Goal: Task Accomplishment & Management: Manage account settings

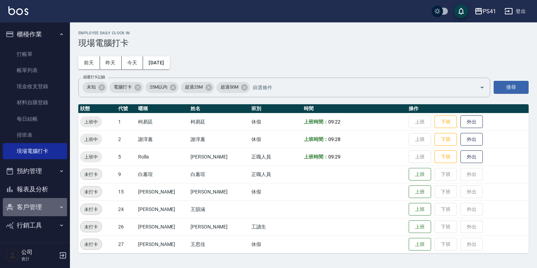
click at [36, 207] on button "客戶管理" at bounding box center [35, 207] width 64 height 18
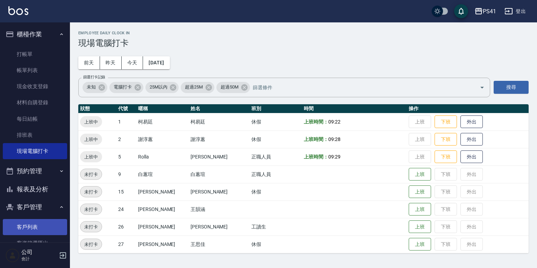
click at [27, 222] on link "客戶列表" at bounding box center [35, 227] width 64 height 16
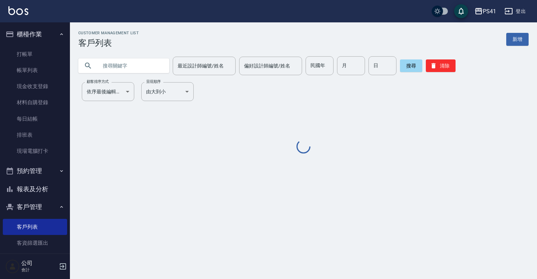
drag, startPoint x: 146, startPoint y: 68, endPoint x: 152, endPoint y: 69, distance: 6.0
click at [146, 68] on input "text" at bounding box center [131, 65] width 66 height 19
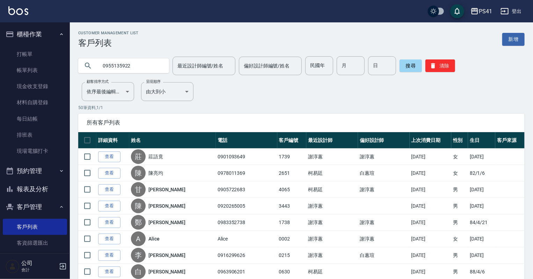
type input "0955135922"
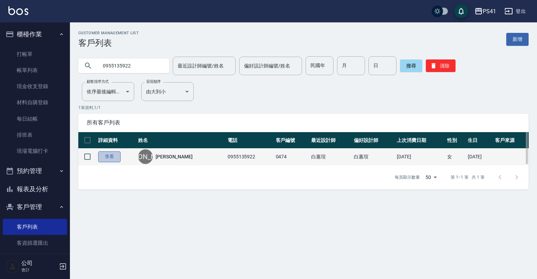
click at [106, 155] on link "查看" at bounding box center [109, 156] width 22 height 11
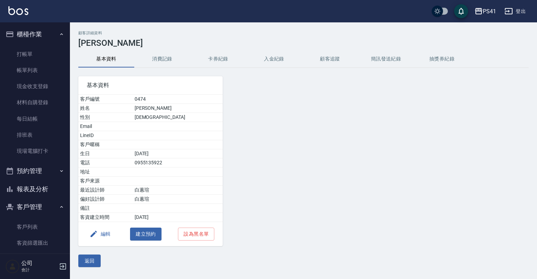
click at [169, 60] on button "消費記錄" at bounding box center [162, 59] width 56 height 17
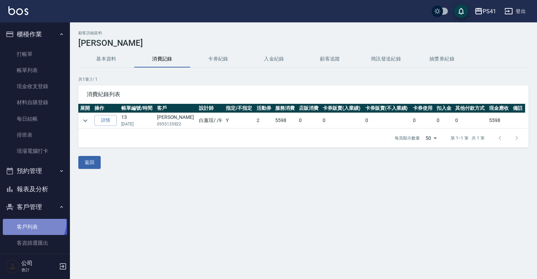
click at [33, 223] on link "客戶列表" at bounding box center [35, 227] width 64 height 16
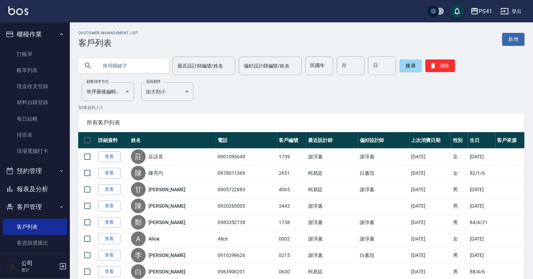
scroll to position [28, 0]
